Goal: Information Seeking & Learning: Learn about a topic

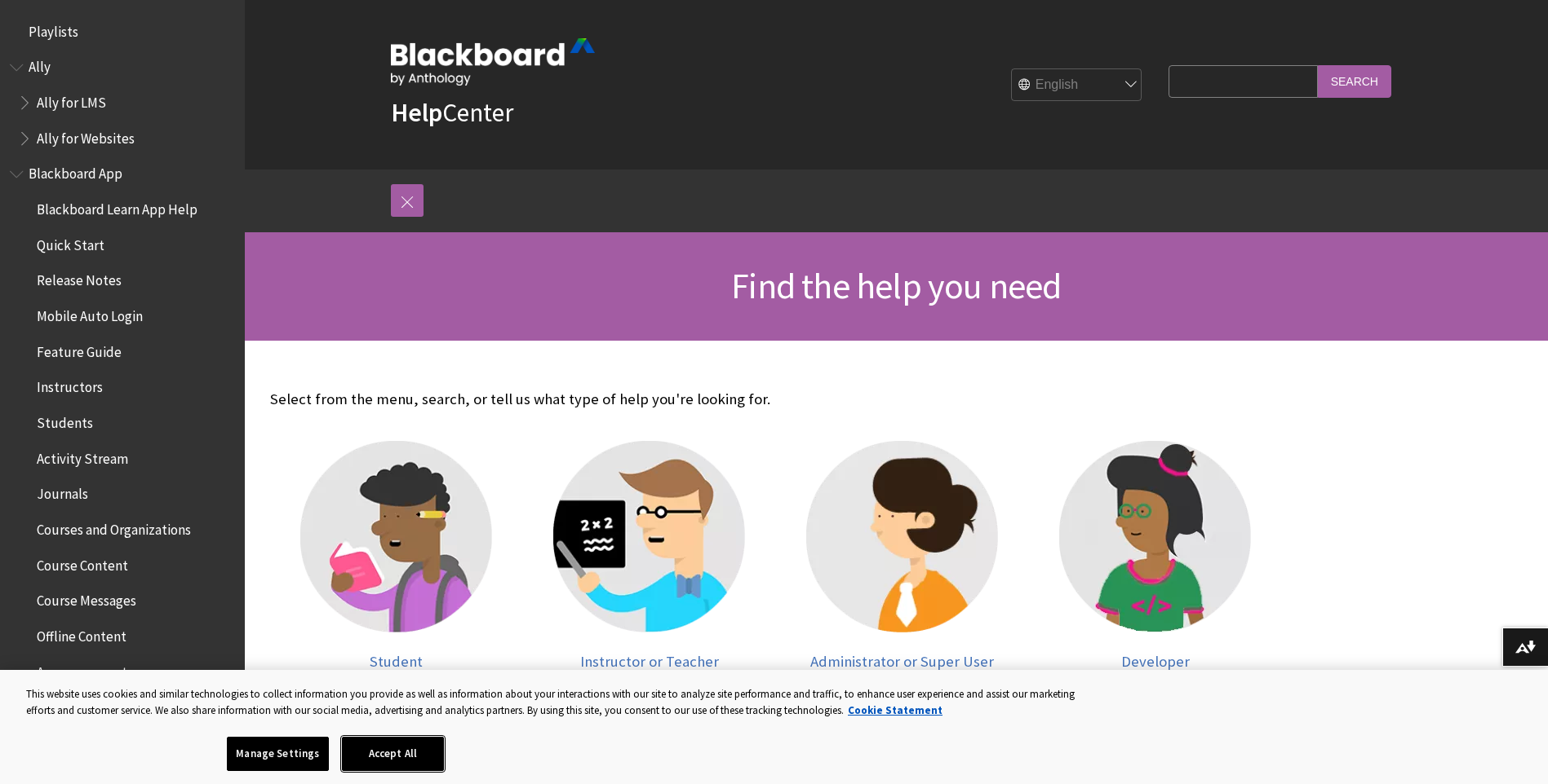
click at [389, 758] on button "Accept All" at bounding box center [393, 755] width 102 height 35
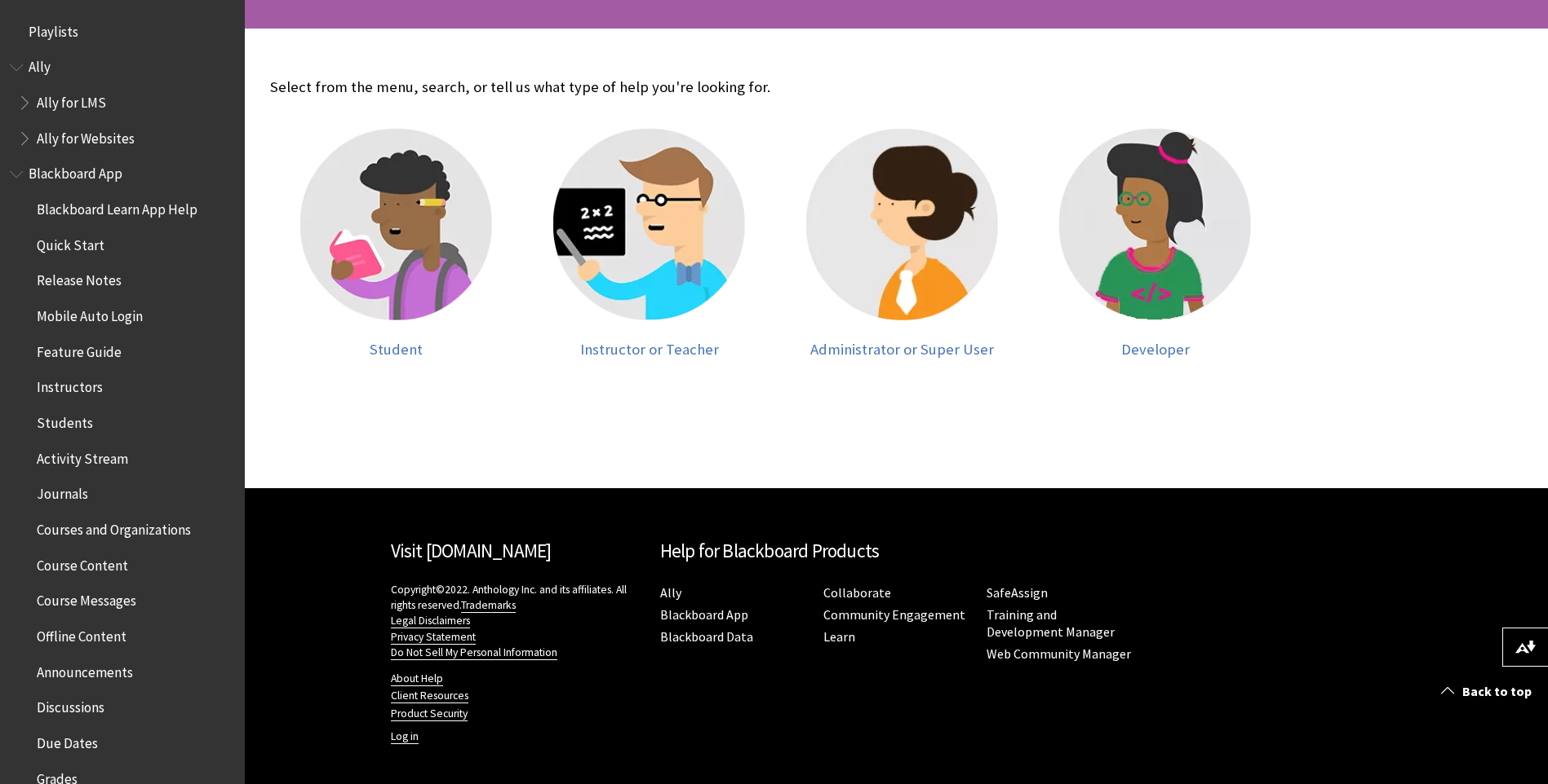
scroll to position [316, 0]
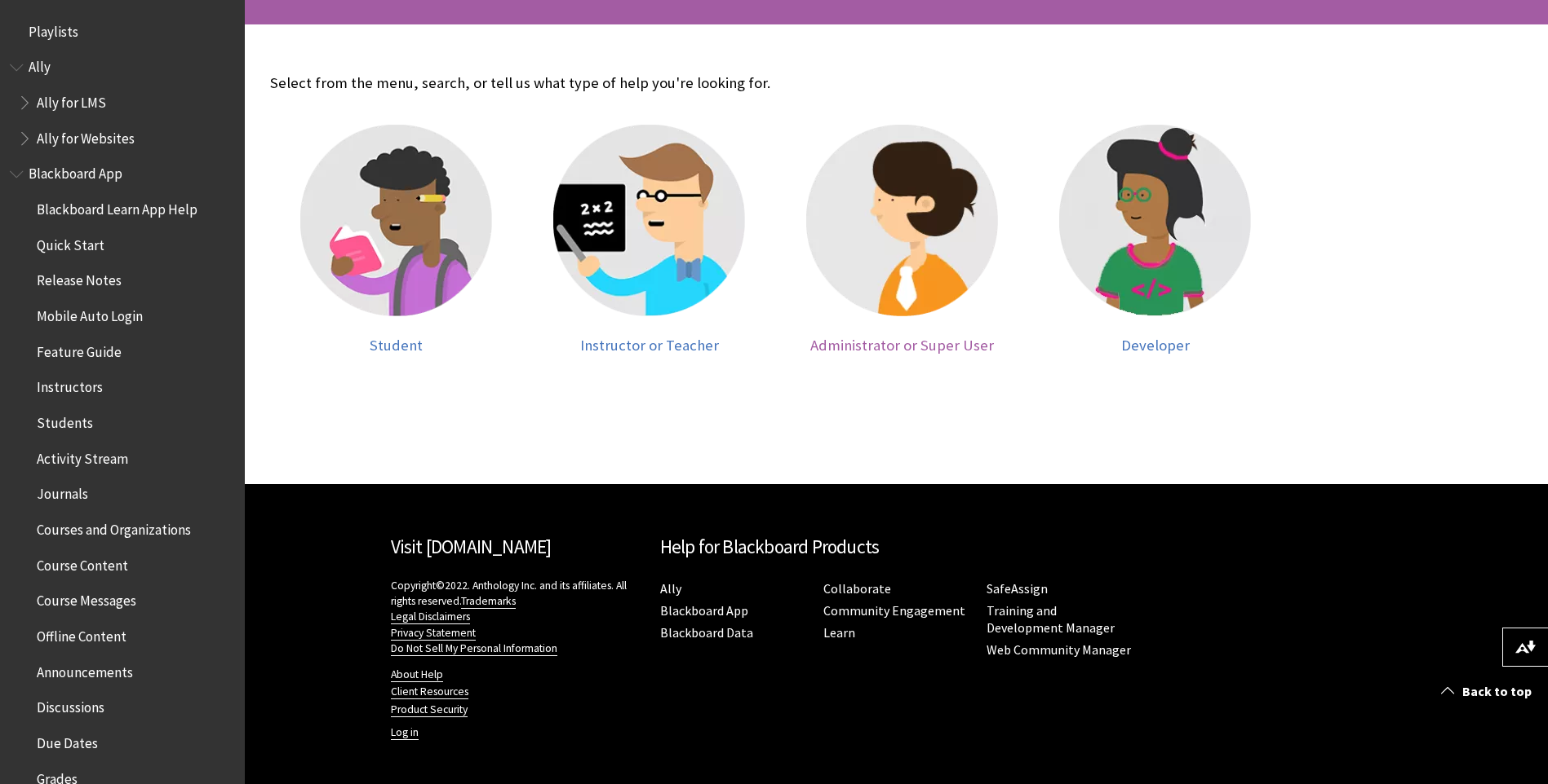
click at [895, 261] on img at bounding box center [902, 221] width 192 height 191
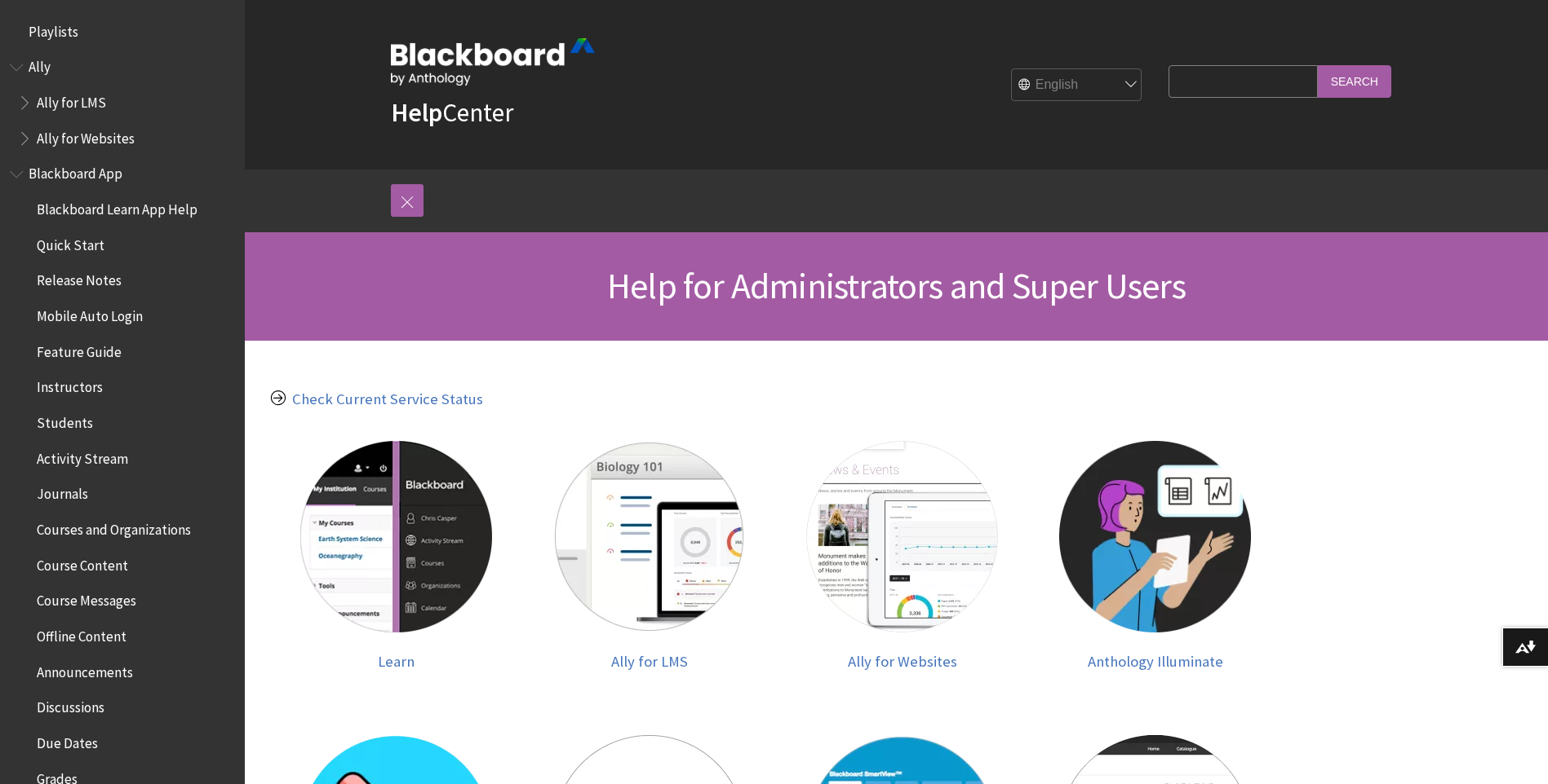
scroll to position [244, 0]
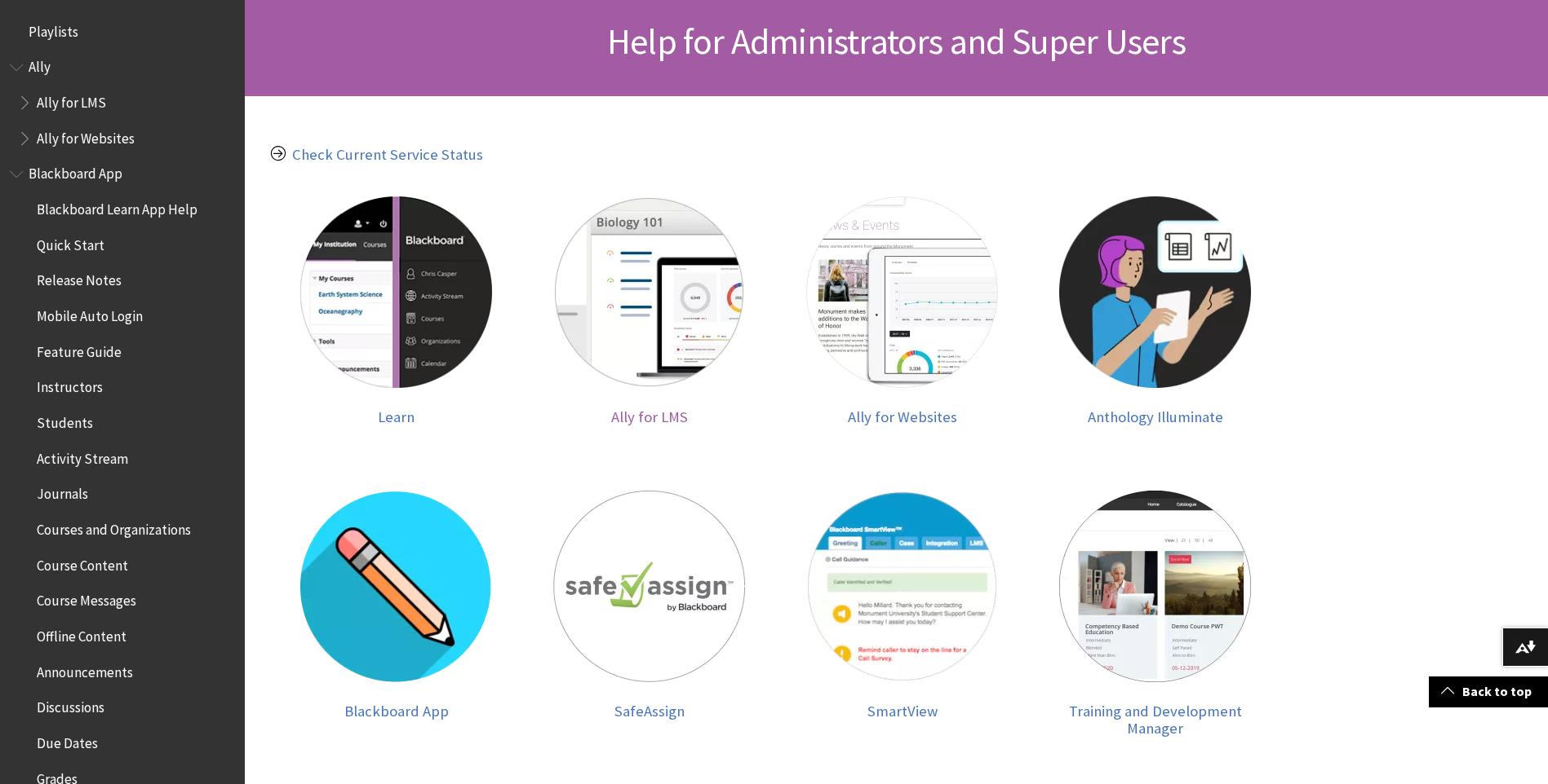
click at [648, 318] on img at bounding box center [649, 293] width 192 height 191
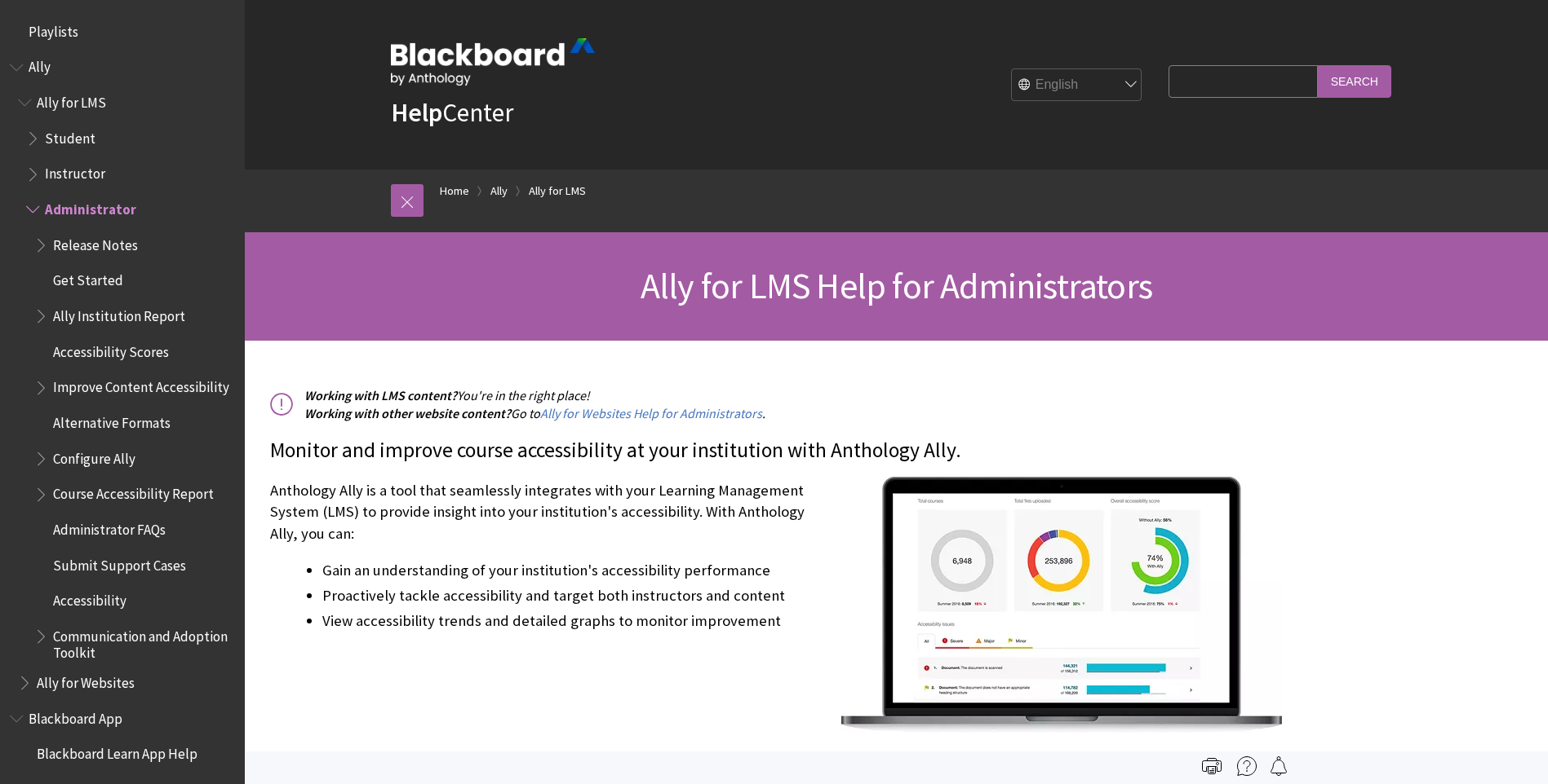
scroll to position [171, 0]
